Goal: Task Accomplishment & Management: Manage account settings

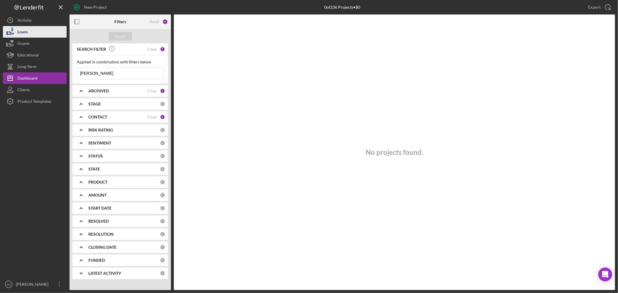
click at [27, 32] on div "Loans" at bounding box center [22, 32] width 10 height 13
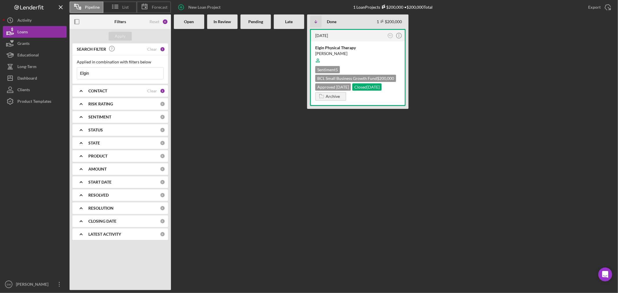
click at [94, 89] on b "CONTACT" at bounding box center [97, 91] width 19 height 5
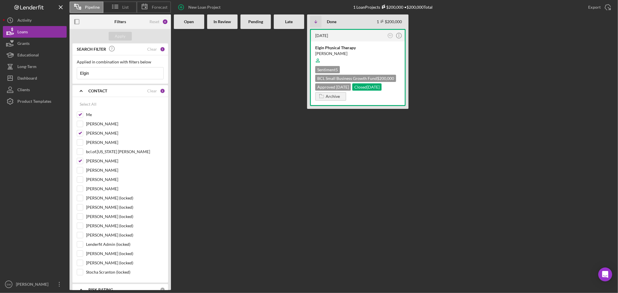
click at [111, 76] on input "Elgin" at bounding box center [120, 74] width 86 height 12
type input "E"
click at [129, 28] on div "Filters" at bounding box center [120, 21] width 34 height 14
click at [121, 44] on div "SEARCH FILTER" at bounding box center [117, 49] width 85 height 13
click at [123, 36] on div "Apply" at bounding box center [120, 36] width 11 height 9
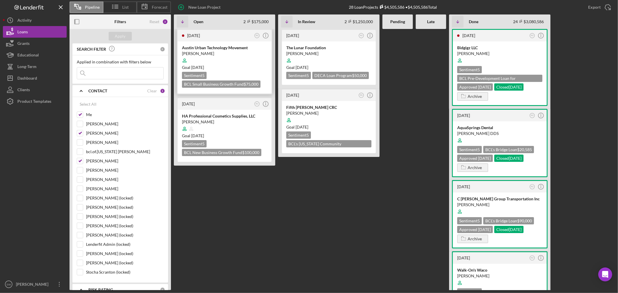
click at [223, 53] on div "[PERSON_NAME]" at bounding box center [224, 54] width 85 height 6
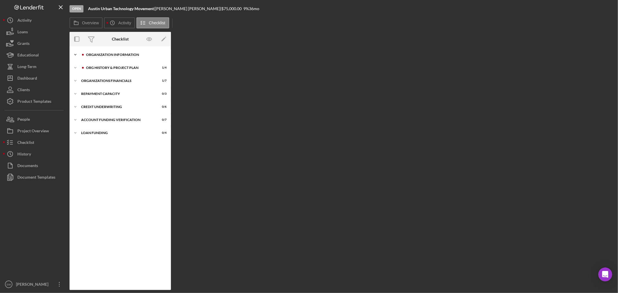
click at [109, 52] on div "Icon/Expander Organization Information 1 / 9" at bounding box center [120, 55] width 101 height 12
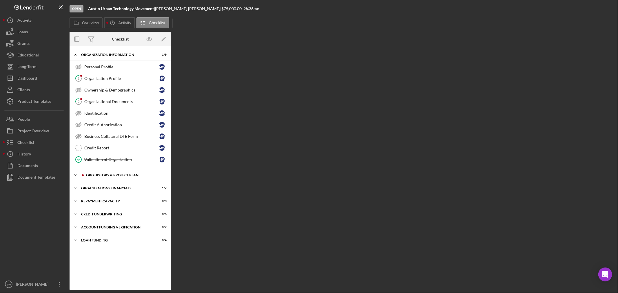
click at [109, 174] on div "Icon/Expander Org History & Project Plan 1 / 4" at bounding box center [120, 176] width 101 height 12
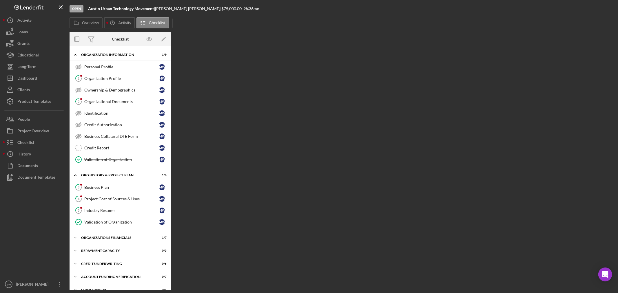
scroll to position [9, 0]
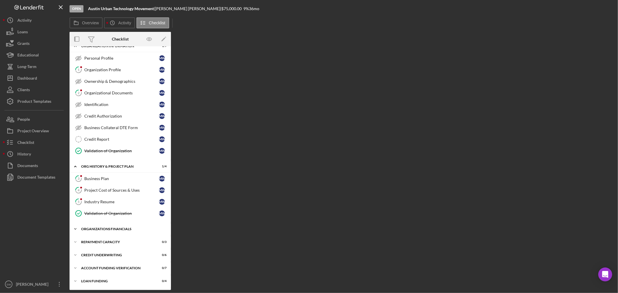
click at [114, 230] on div "Organizations Financials" at bounding box center [122, 229] width 83 height 3
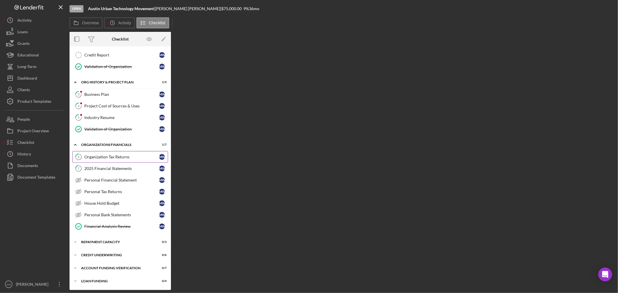
scroll to position [94, 0]
click at [121, 242] on div "Repayment Capacity" at bounding box center [122, 242] width 83 height 3
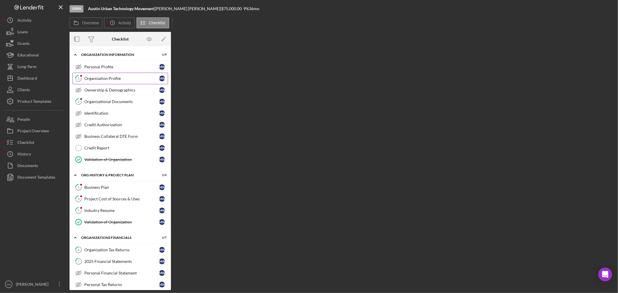
click at [109, 80] on div "Organization Profile" at bounding box center [121, 78] width 75 height 5
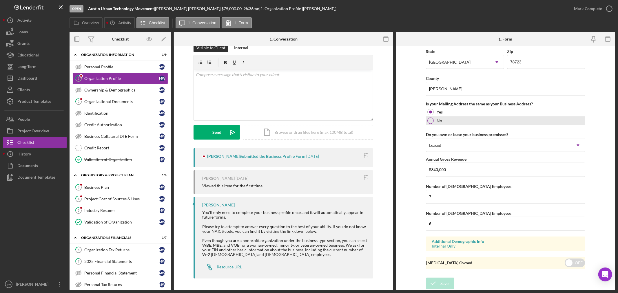
scroll to position [401, 0]
click at [105, 103] on div "Organizational Documents" at bounding box center [121, 101] width 75 height 5
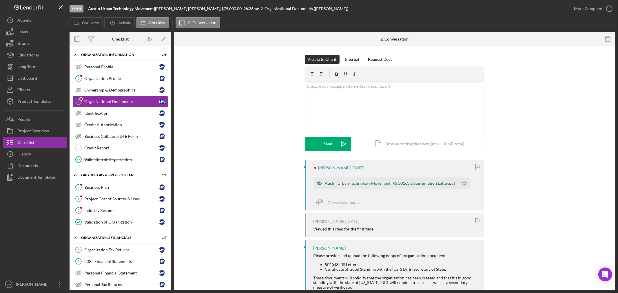
click at [393, 184] on div "Austin Urban Technology Movement IRS 501c3 Determination Letter.pdf" at bounding box center [390, 183] width 130 height 5
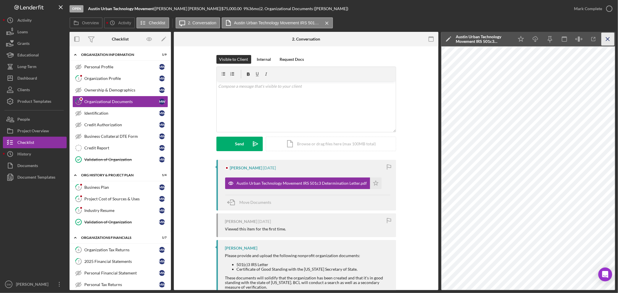
click at [608, 41] on icon "Icon/Menu Close" at bounding box center [608, 39] width 13 height 13
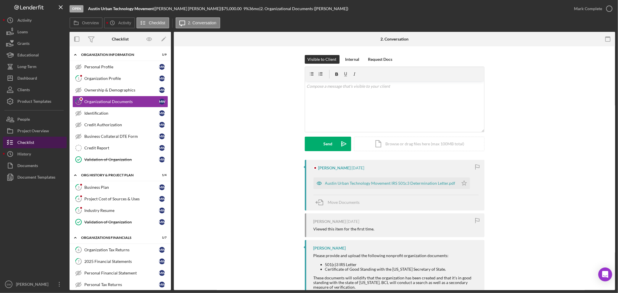
click at [27, 143] on div "Checklist" at bounding box center [25, 143] width 17 height 13
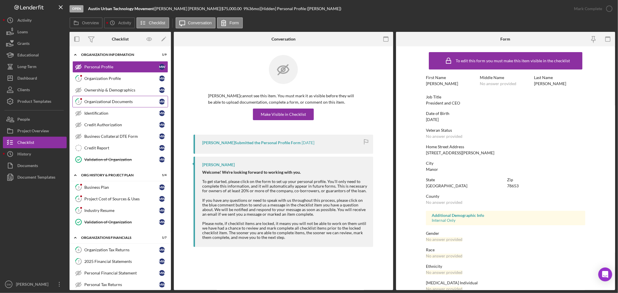
click at [120, 102] on div "Organizational Documents" at bounding box center [121, 101] width 75 height 5
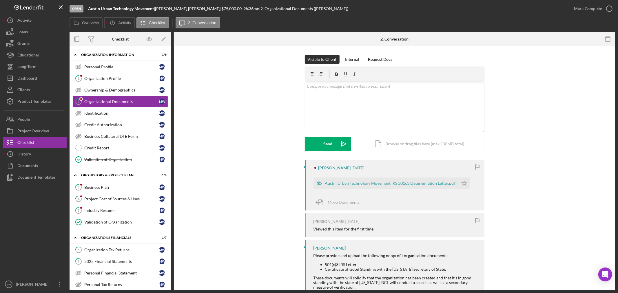
click at [76, 9] on div "Open" at bounding box center [77, 8] width 14 height 7
click at [26, 141] on div "Checklist" at bounding box center [25, 143] width 17 height 13
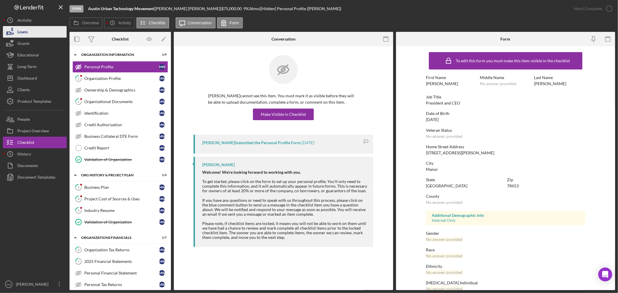
click at [28, 32] on button "Loans" at bounding box center [35, 32] width 64 height 12
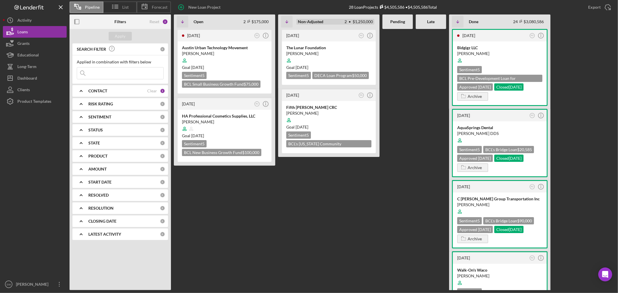
click at [310, 21] on b "Non-Adjusted" at bounding box center [311, 21] width 26 height 5
click at [288, 22] on icon "Icon/Table Sort Arrow" at bounding box center [287, 22] width 12 height 12
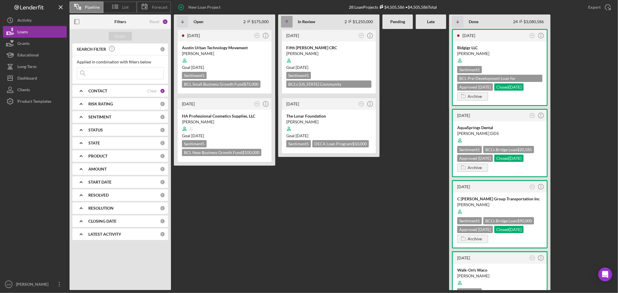
click at [288, 22] on icon "Icon/Table Sort Arrow" at bounding box center [287, 22] width 12 height 12
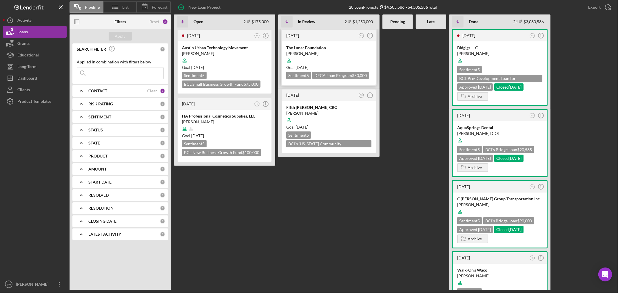
click at [341, 65] on div "Goal 5 months ago" at bounding box center [328, 68] width 85 height 6
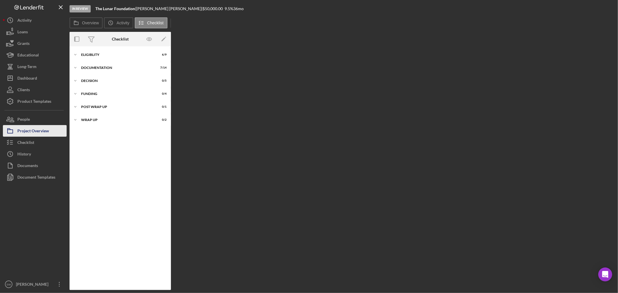
click at [34, 132] on div "Project Overview" at bounding box center [33, 131] width 32 height 13
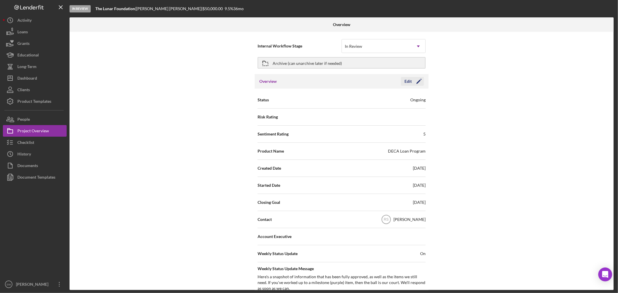
click at [415, 80] on icon "Icon/Edit" at bounding box center [419, 81] width 14 height 14
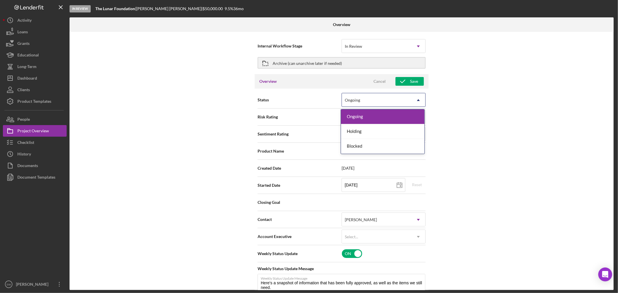
click at [403, 100] on div "Ongoing" at bounding box center [377, 100] width 70 height 13
click at [459, 111] on div "Internal Workflow Stage In Review Icon/Dropdown Arrow Archive (can unarchive la…" at bounding box center [342, 161] width 544 height 259
type textarea "Here's a snapshot of information that has been fully approved, as well as the i…"
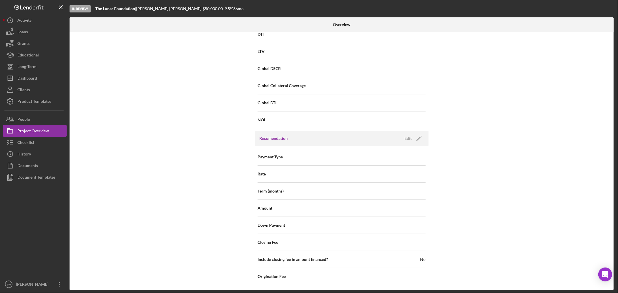
scroll to position [580, 0]
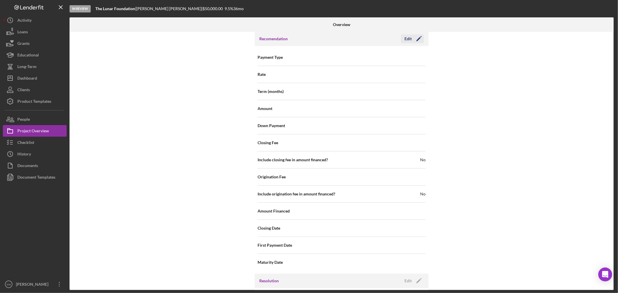
click at [415, 41] on icon "Icon/Edit" at bounding box center [419, 39] width 14 height 14
click at [490, 91] on div "Internal Workflow Stage In Review Icon/Dropdown Arrow Archive (can unarchive la…" at bounding box center [342, 161] width 544 height 259
click at [412, 60] on icon "Icon/Dropdown Arrow" at bounding box center [419, 58] width 14 height 14
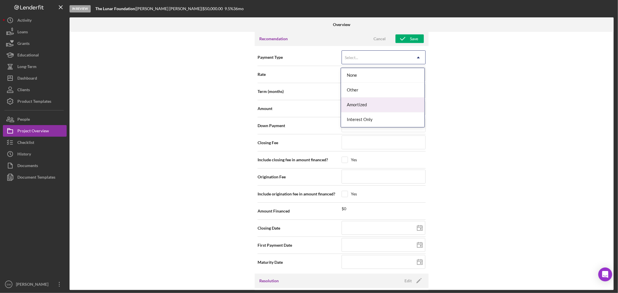
click at [390, 106] on div "Amortized" at bounding box center [382, 105] width 83 height 15
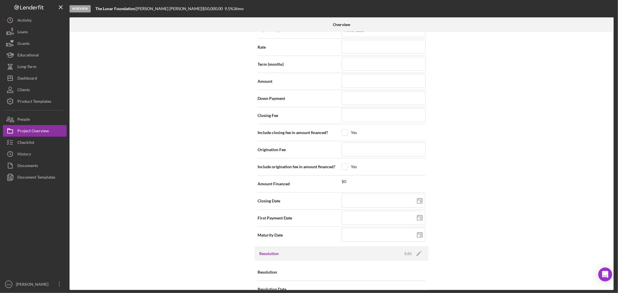
scroll to position [621, 0]
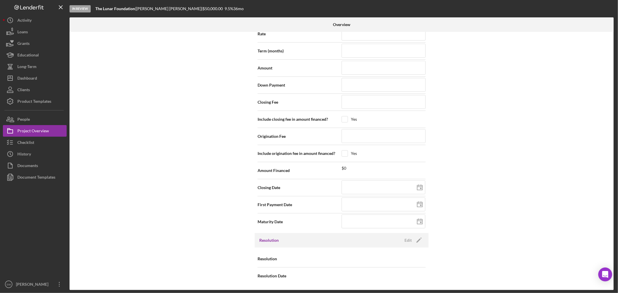
click at [416, 245] on div "Resolution Edit Icon/Edit" at bounding box center [342, 240] width 174 height 14
click at [418, 241] on polygon "button" at bounding box center [419, 241] width 4 height 4
click at [405, 260] on div "Select..." at bounding box center [377, 259] width 70 height 13
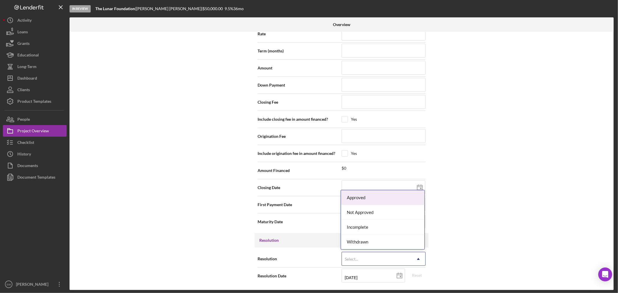
click at [396, 199] on div "Approved" at bounding box center [382, 197] width 83 height 15
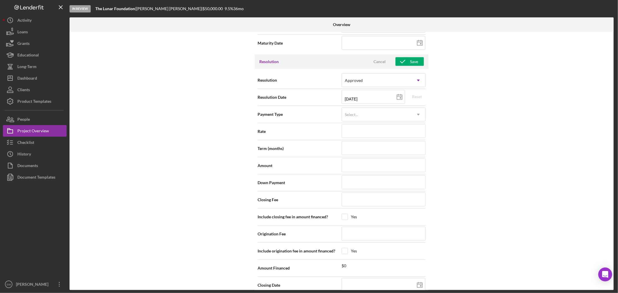
scroll to position [815, 0]
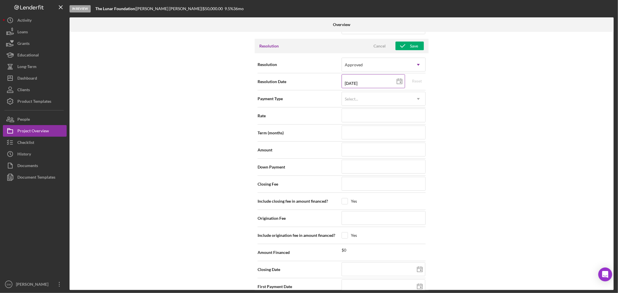
click at [398, 81] on line at bounding box center [399, 81] width 5 height 0
type input "07/31/2025"
type input "2025-07-31"
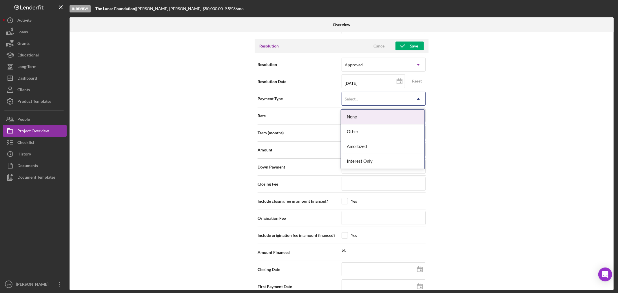
click at [416, 100] on icon "Icon/Dropdown Arrow" at bounding box center [419, 99] width 14 height 14
click at [394, 151] on div "Amortized" at bounding box center [382, 146] width 83 height 15
drag, startPoint x: 372, startPoint y: 114, endPoint x: 525, endPoint y: 124, distance: 154.2
click at [372, 114] on input at bounding box center [384, 116] width 84 height 14
type input "9%"
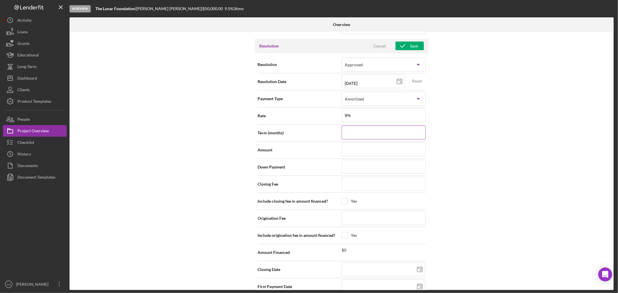
type input "9.000%"
drag, startPoint x: 404, startPoint y: 136, endPoint x: 453, endPoint y: 139, distance: 48.7
click at [404, 136] on input at bounding box center [384, 133] width 84 height 14
type input "1"
type input "12"
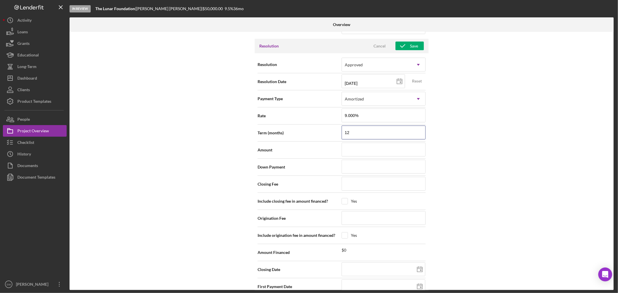
type input "12"
drag, startPoint x: 451, startPoint y: 139, endPoint x: 437, endPoint y: 135, distance: 14.9
click at [451, 139] on div "Internal Workflow Stage In Review Icon/Dropdown Arrow Archive (can unarchive la…" at bounding box center [342, 161] width 544 height 259
drag, startPoint x: 387, startPoint y: 188, endPoint x: 410, endPoint y: 189, distance: 22.9
click at [387, 188] on input at bounding box center [384, 184] width 84 height 14
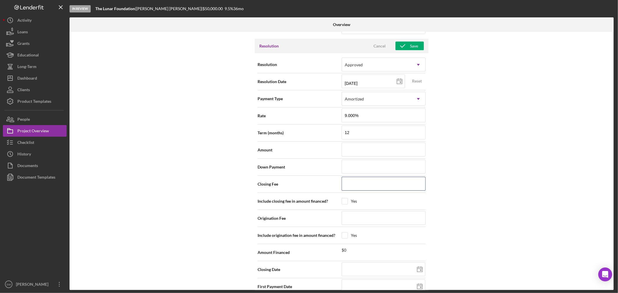
type input "$5"
type input "$50"
type input "$500"
click at [388, 221] on input at bounding box center [384, 218] width 84 height 14
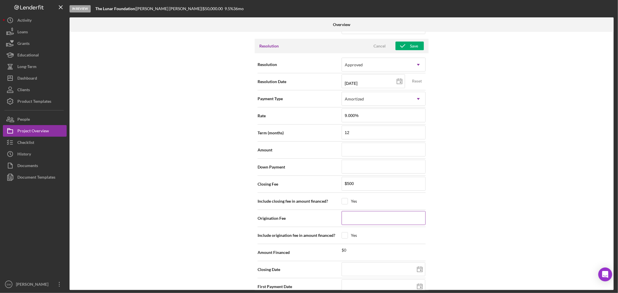
type input "$0"
click at [344, 202] on input "checkbox" at bounding box center [345, 202] width 6 height 6
checkbox input "true"
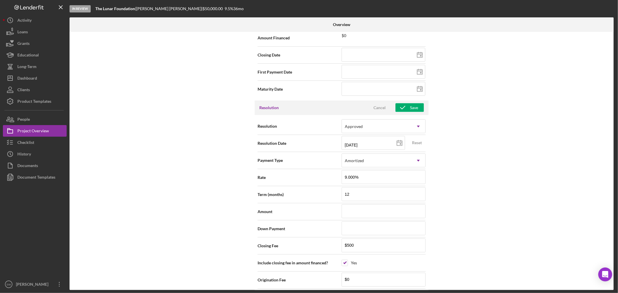
scroll to position [587, 0]
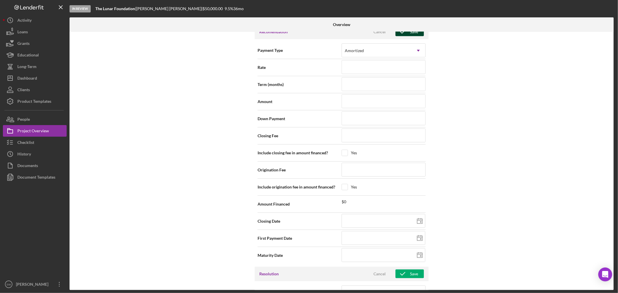
click at [413, 35] on div "Save" at bounding box center [414, 32] width 8 height 9
type textarea "Here's a snapshot of information that has been fully approved, as well as the i…"
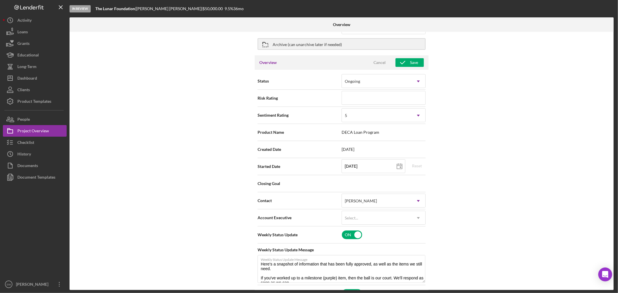
scroll to position [0, 0]
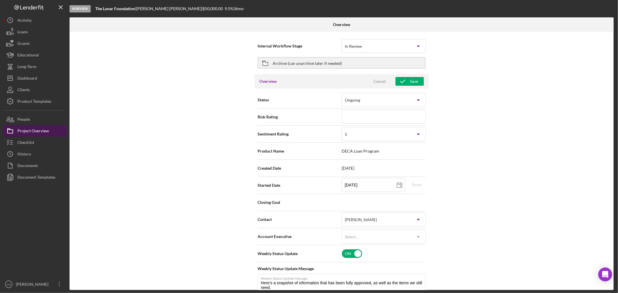
click at [39, 131] on div "Project Overview" at bounding box center [33, 131] width 32 height 13
type textarea "Here's a snapshot of information that has been fully approved, as well as the i…"
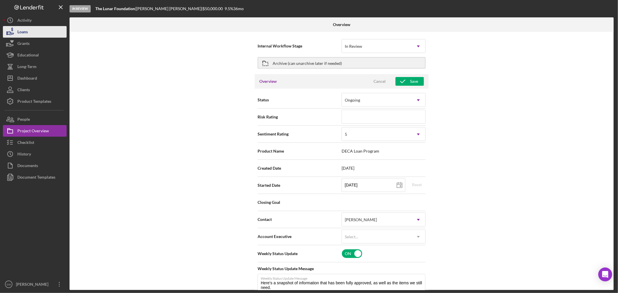
click at [29, 36] on button "Loans" at bounding box center [35, 32] width 64 height 12
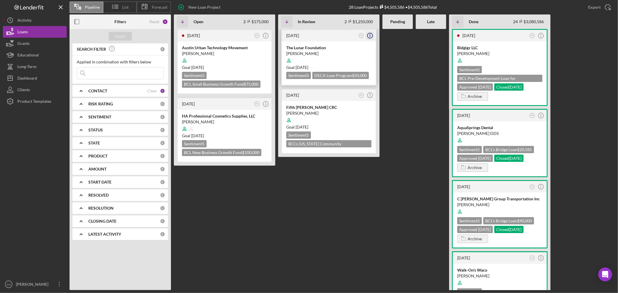
click at [372, 35] on icon "Icon/Info" at bounding box center [370, 35] width 14 height 14
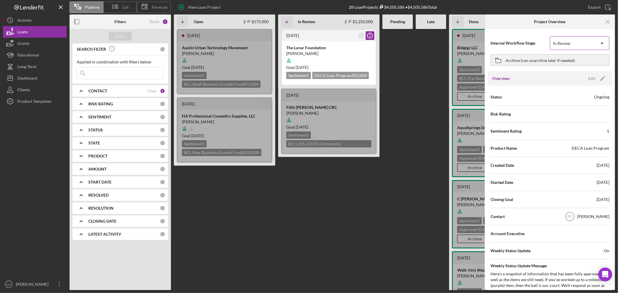
click at [595, 48] on icon "Icon/Dropdown Arrow" at bounding box center [602, 44] width 14 height 14
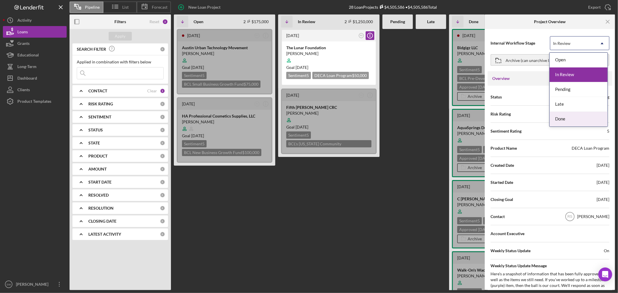
click at [583, 122] on div "Done" at bounding box center [579, 119] width 58 height 15
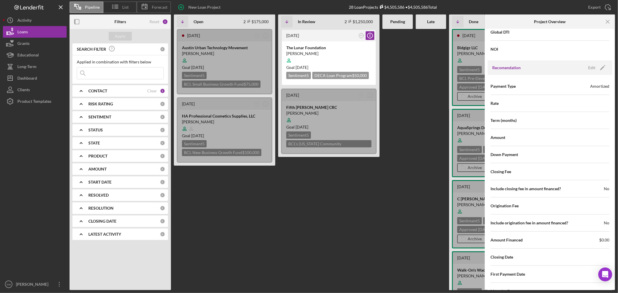
scroll to position [601, 0]
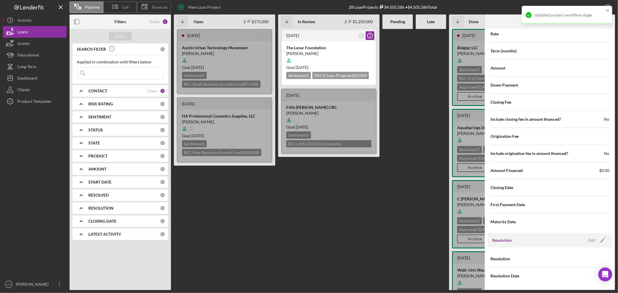
click at [425, 209] on div at bounding box center [431, 159] width 30 height 261
click at [610, 9] on icon "close" at bounding box center [608, 10] width 4 height 5
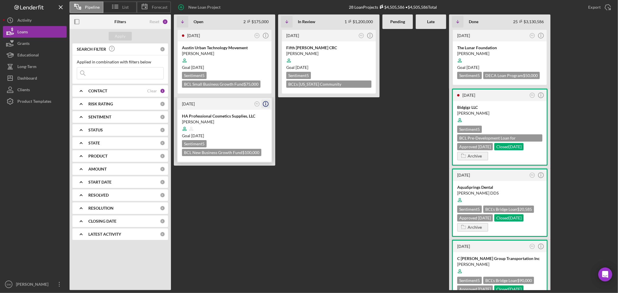
click at [267, 105] on icon "Icon/Info" at bounding box center [266, 104] width 14 height 14
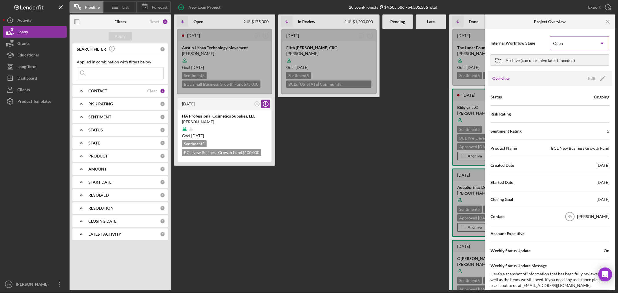
click at [585, 45] on div "Open" at bounding box center [572, 43] width 45 height 13
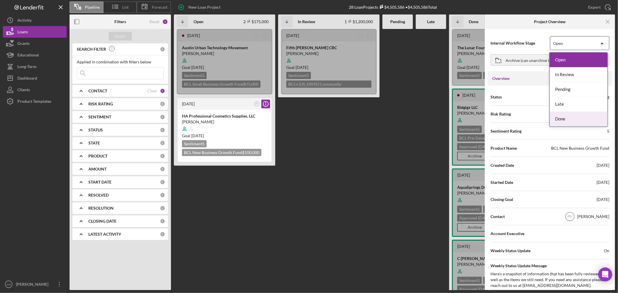
click at [566, 119] on div "Done" at bounding box center [579, 119] width 58 height 15
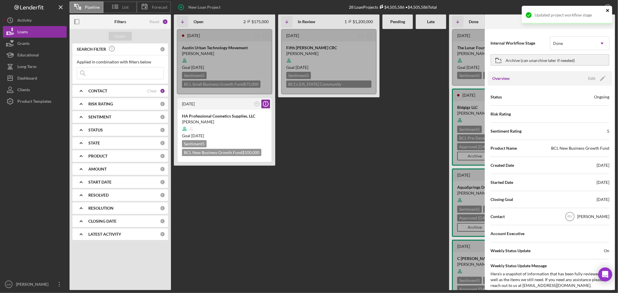
click at [606, 10] on icon "close" at bounding box center [608, 10] width 4 height 5
click at [257, 104] on text "RV" at bounding box center [257, 104] width 3 height 2
click at [345, 130] on Review "[DATE] RS Icon/Info Fifth [PERSON_NAME] CRC [PERSON_NAME] Goal [DATE] Sentiment…" at bounding box center [328, 159] width 101 height 261
